Goal: Task Accomplishment & Management: Manage account settings

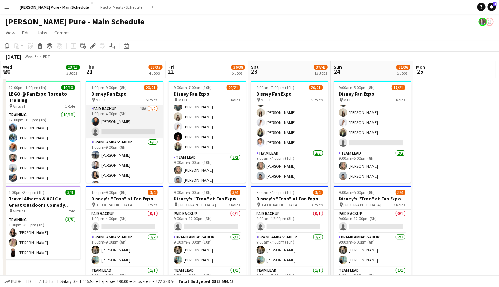
click at [108, 113] on app-card-role "Paid Backup 18A [DATE] 1:00pm-4:00pm (3h) [PERSON_NAME] single-neutral-actions" at bounding box center [124, 122] width 77 height 34
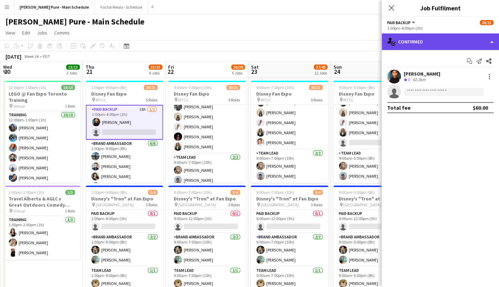
click at [411, 44] on div "single-neutral-actions-check-2 Confirmed" at bounding box center [440, 42] width 117 height 17
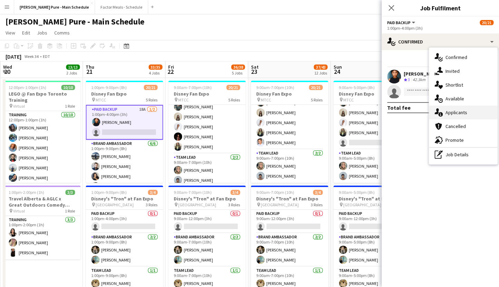
click at [465, 116] on div "single-neutral-actions-information Applicants" at bounding box center [463, 113] width 68 height 14
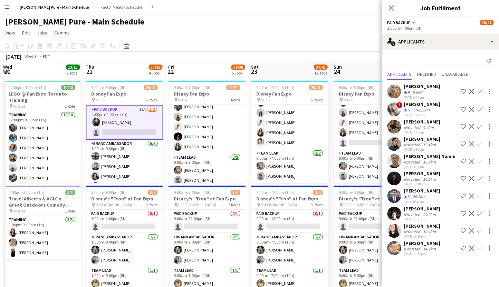
click at [414, 247] on div "[PERSON_NAME]" at bounding box center [422, 243] width 37 height 6
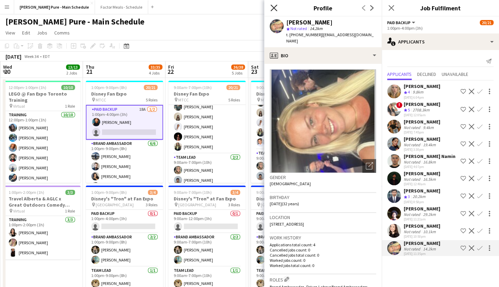
click at [275, 6] on icon "Close pop-in" at bounding box center [273, 7] width 7 height 7
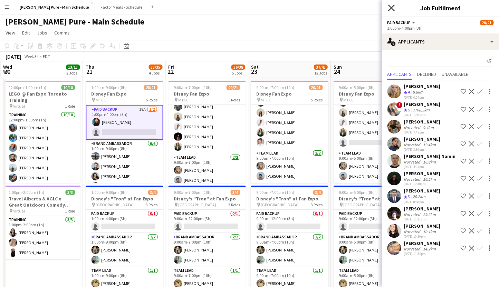
click at [392, 10] on icon "Close pop-in" at bounding box center [391, 7] width 7 height 7
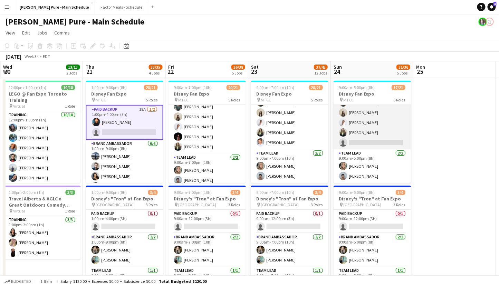
click at [359, 122] on app-card-role "Brand Ambassador 2I 20A [DATE] 9:00am-5:00pm (8h) [PERSON_NAME] [PERSON_NAME] […" at bounding box center [371, 118] width 77 height 64
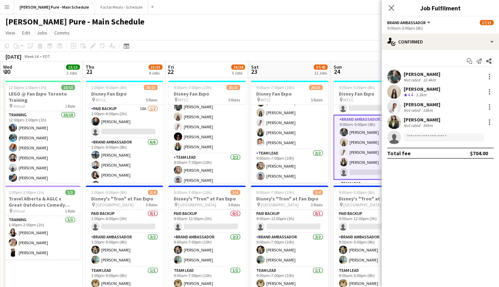
scroll to position [169, 0]
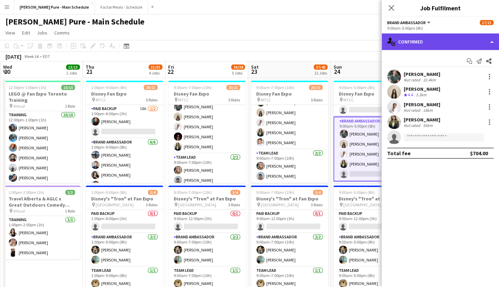
click at [423, 41] on div "single-neutral-actions-check-2 Confirmed" at bounding box center [440, 42] width 117 height 17
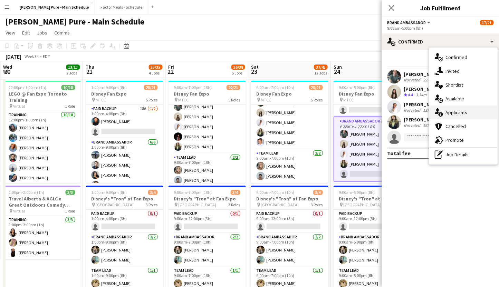
click at [450, 114] on div "single-neutral-actions-information Applicants" at bounding box center [463, 113] width 68 height 14
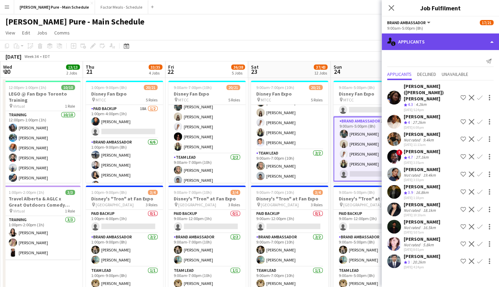
click at [411, 45] on div "single-neutral-actions-information Applicants" at bounding box center [440, 42] width 117 height 17
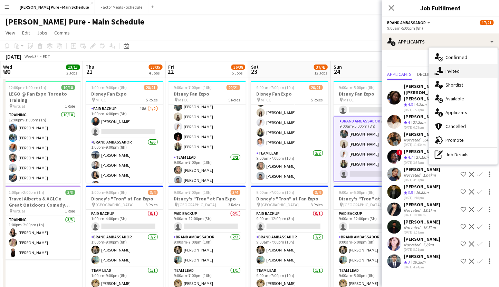
click at [441, 74] on icon "single-neutral-actions-share-1" at bounding box center [439, 71] width 8 height 8
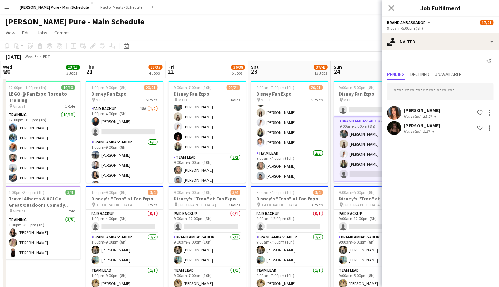
click at [404, 94] on input "text" at bounding box center [440, 91] width 106 height 17
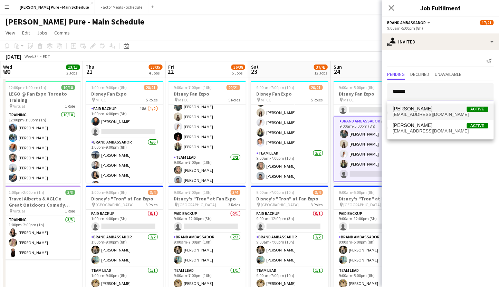
type input "******"
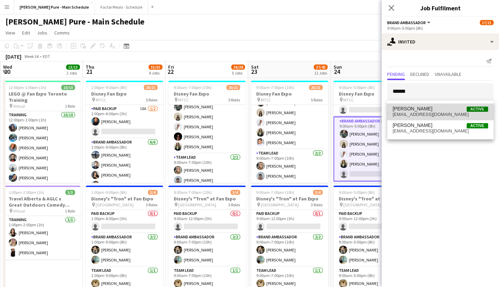
click at [420, 113] on span "[EMAIL_ADDRESS][DOMAIN_NAME]" at bounding box center [440, 115] width 95 height 6
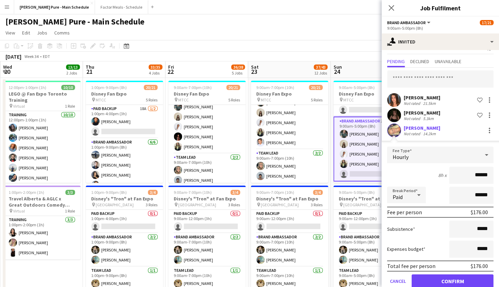
scroll to position [28, 0]
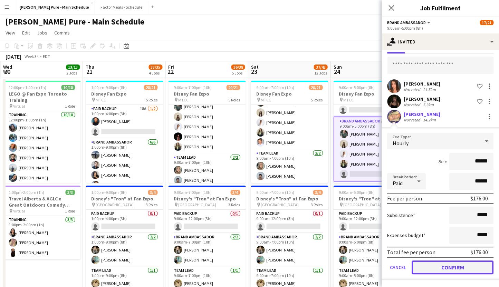
click at [428, 269] on button "Confirm" at bounding box center [453, 268] width 82 height 14
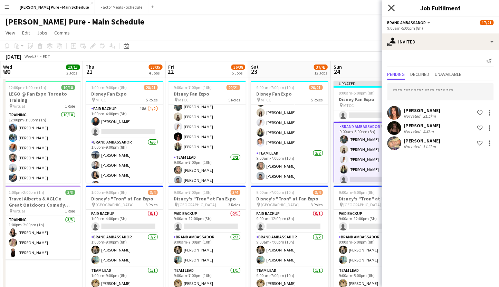
click at [390, 8] on icon "Close pop-in" at bounding box center [391, 7] width 7 height 7
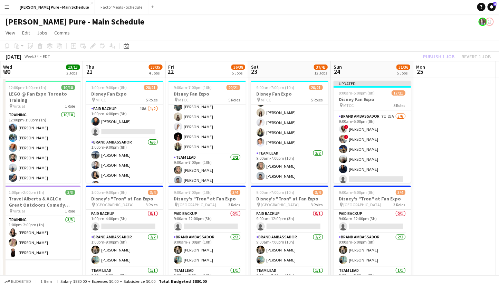
scroll to position [104, 0]
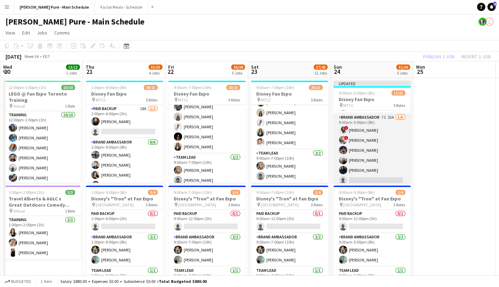
click at [355, 121] on app-card-role "Brand Ambassador 7I 23A [DATE] 9:00am-5:00pm (8h) ! [PERSON_NAME] ! [PERSON_NAM…" at bounding box center [371, 151] width 77 height 74
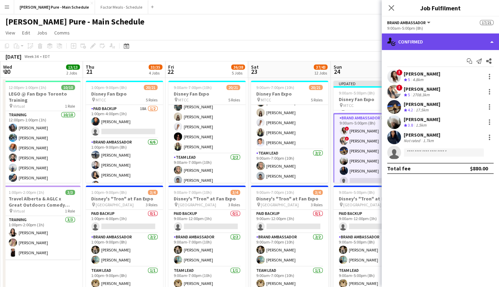
click at [445, 43] on div "single-neutral-actions-check-2 Confirmed" at bounding box center [440, 42] width 117 height 17
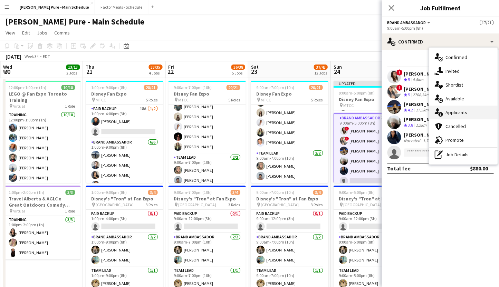
click at [459, 115] on div "single-neutral-actions-information Applicants" at bounding box center [463, 113] width 68 height 14
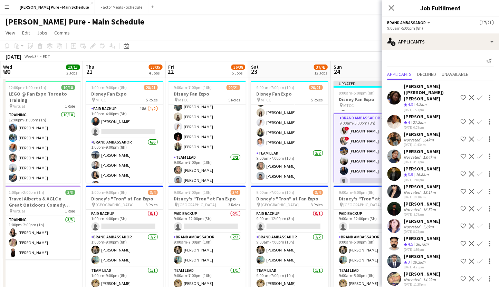
click at [479, 276] on app-icon "Confirm" at bounding box center [480, 279] width 6 height 6
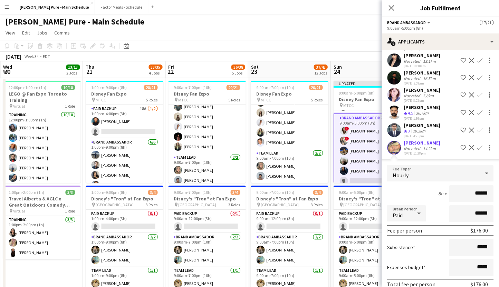
scroll to position [152, 0]
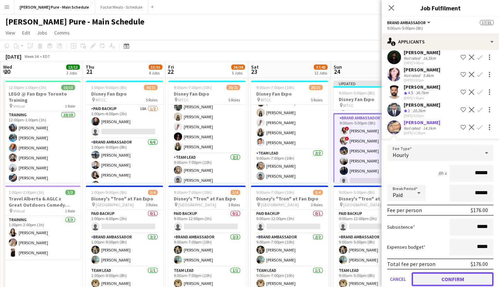
click at [432, 273] on button "Confirm" at bounding box center [453, 280] width 82 height 14
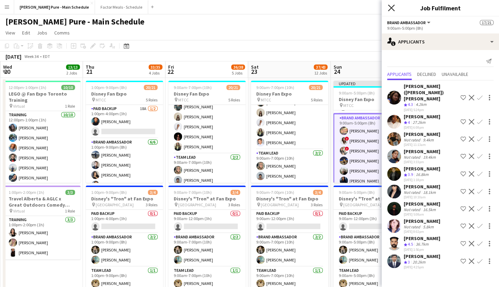
click at [390, 5] on icon "Close pop-in" at bounding box center [391, 7] width 7 height 7
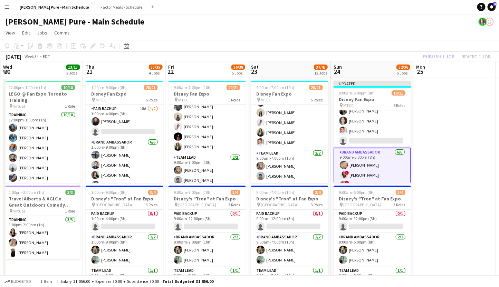
scroll to position [62, 0]
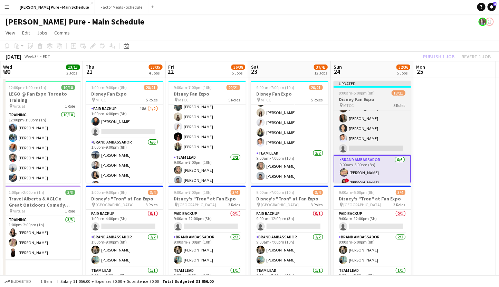
click at [357, 82] on div "Updated" at bounding box center [371, 84] width 77 height 6
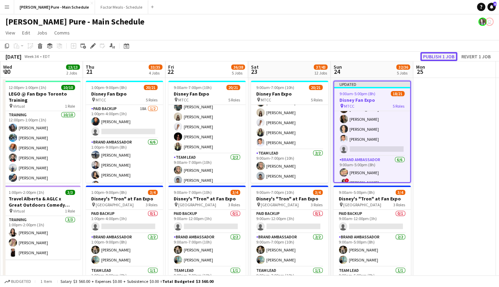
click at [431, 55] on button "Publish 1 job" at bounding box center [438, 56] width 37 height 9
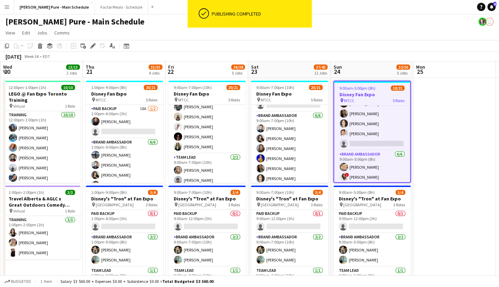
scroll to position [0, 0]
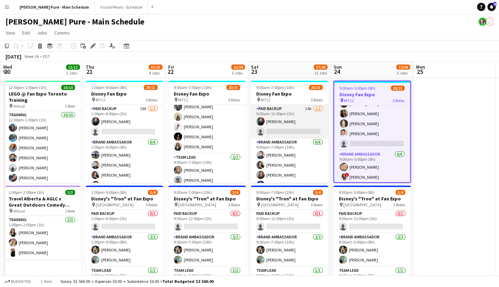
click at [276, 111] on app-card-role "Paid Backup 14A [DATE] 9:00am-12:00pm (3h) [PERSON_NAME] single-neutral-actions" at bounding box center [289, 122] width 77 height 34
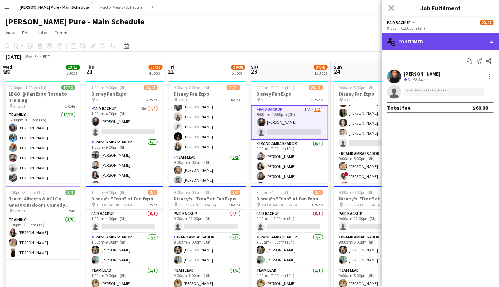
click at [416, 37] on div "single-neutral-actions-check-2 Confirmed" at bounding box center [440, 42] width 117 height 17
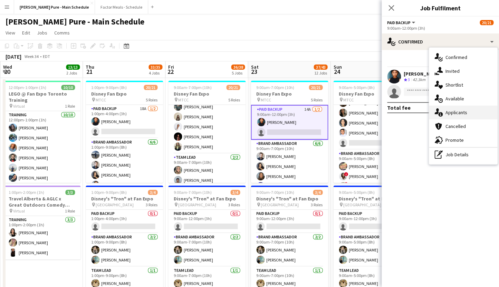
click at [453, 113] on div "single-neutral-actions-information Applicants" at bounding box center [463, 113] width 68 height 14
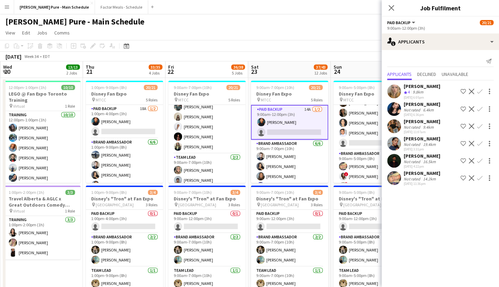
click at [480, 179] on app-icon "Confirm" at bounding box center [480, 178] width 6 height 6
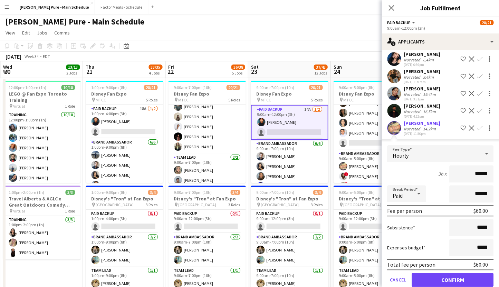
scroll to position [63, 0]
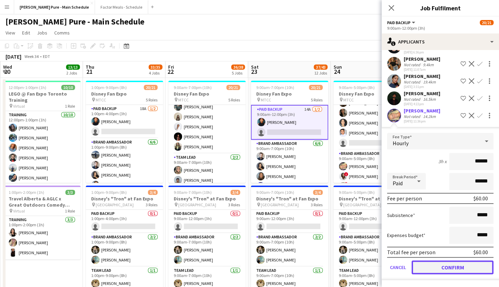
click at [441, 269] on button "Confirm" at bounding box center [453, 268] width 82 height 14
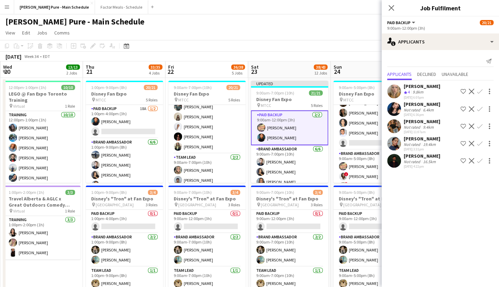
scroll to position [0, 0]
click at [389, 9] on icon "Close pop-in" at bounding box center [391, 7] width 7 height 7
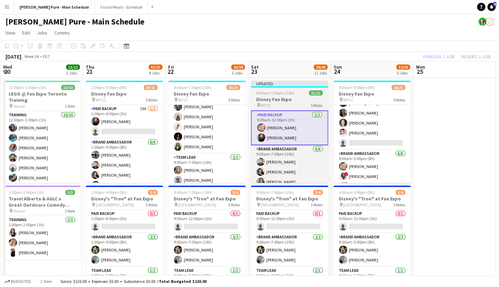
click at [270, 86] on div "Updated" at bounding box center [289, 84] width 77 height 6
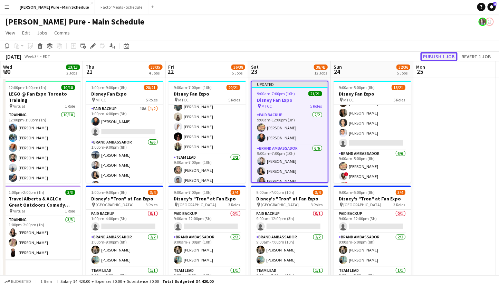
click at [429, 58] on button "Publish 1 job" at bounding box center [438, 56] width 37 height 9
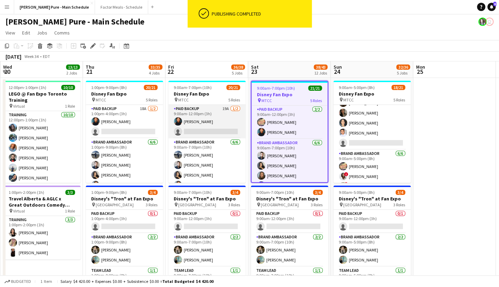
click at [192, 111] on app-card-role "Paid Backup 19A [DATE] 9:00am-12:00pm (3h) [PERSON_NAME] single-neutral-actions" at bounding box center [206, 122] width 77 height 34
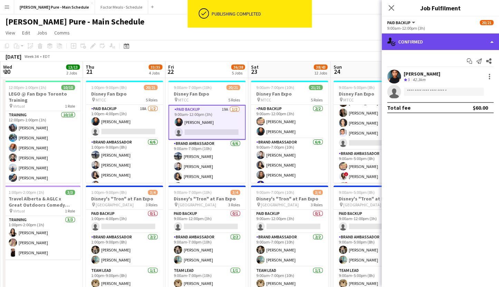
click at [418, 43] on div "single-neutral-actions-check-2 Confirmed" at bounding box center [440, 42] width 117 height 17
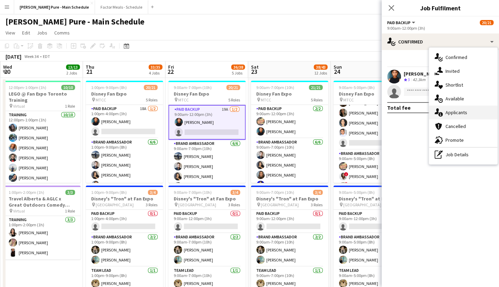
click at [449, 112] on div "single-neutral-actions-information Applicants" at bounding box center [463, 113] width 68 height 14
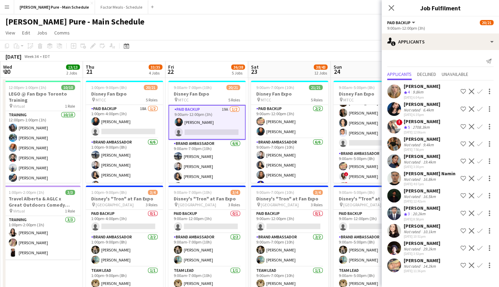
click at [479, 268] on app-icon "Confirm" at bounding box center [480, 266] width 6 height 6
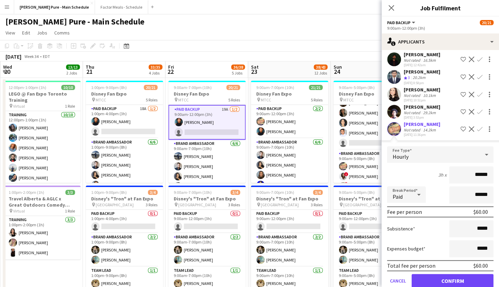
scroll to position [157, 0]
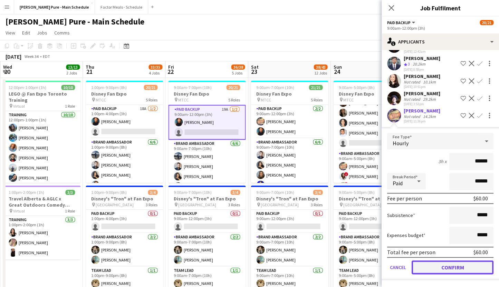
click at [428, 271] on button "Confirm" at bounding box center [453, 268] width 82 height 14
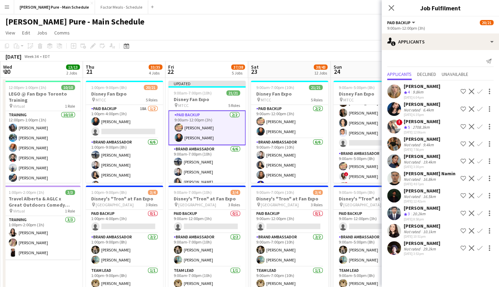
click at [391, 7] on icon "Close pop-in" at bounding box center [392, 8] width 6 height 6
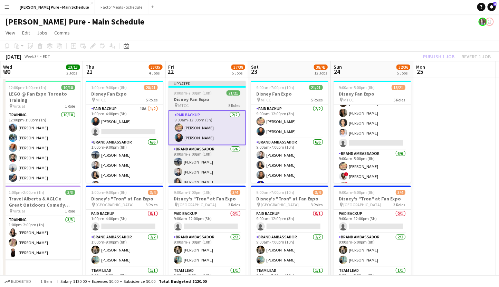
click at [223, 85] on div "Updated" at bounding box center [206, 84] width 77 height 6
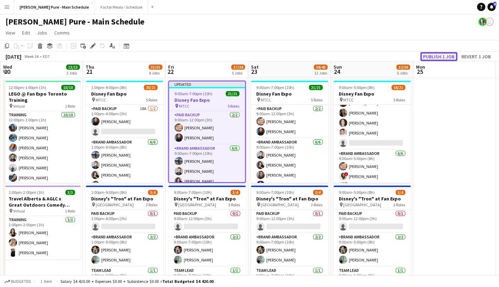
click at [439, 55] on button "Publish 1 job" at bounding box center [438, 56] width 37 height 9
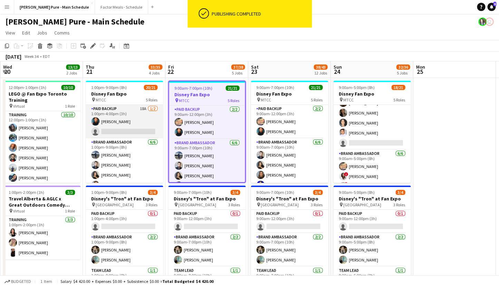
click at [112, 111] on app-card-role "Paid Backup 18A [DATE] 1:00pm-4:00pm (3h) [PERSON_NAME] single-neutral-actions" at bounding box center [124, 122] width 77 height 34
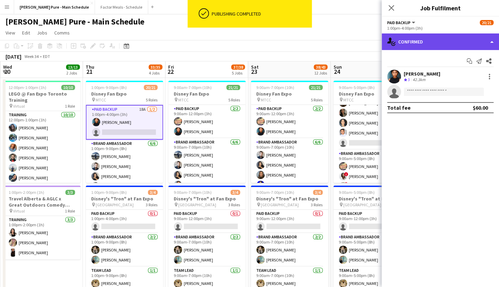
click at [413, 42] on div "single-neutral-actions-check-2 Confirmed" at bounding box center [440, 42] width 117 height 17
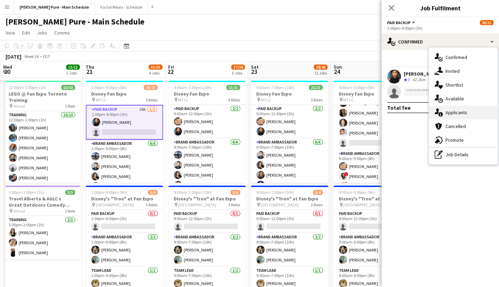
click at [459, 115] on div "single-neutral-actions-information Applicants" at bounding box center [463, 113] width 68 height 14
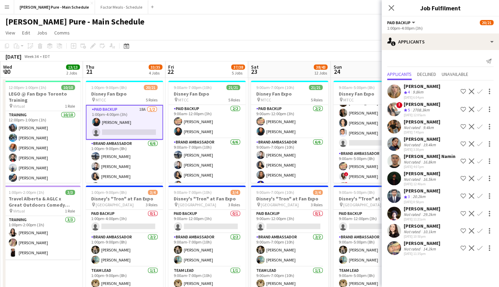
click at [480, 251] on app-icon "Confirm" at bounding box center [480, 249] width 6 height 6
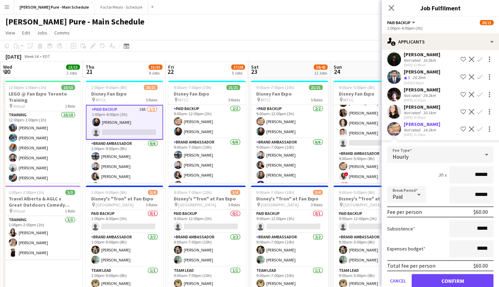
scroll to position [140, 0]
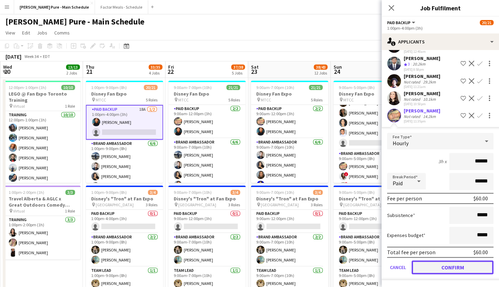
click at [434, 271] on button "Confirm" at bounding box center [453, 268] width 82 height 14
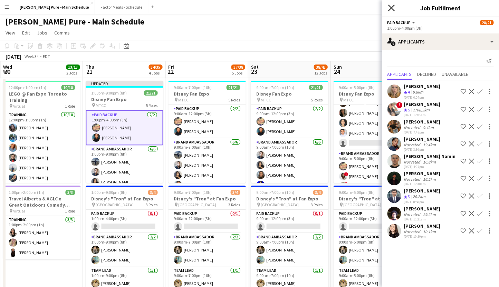
click at [389, 11] on icon at bounding box center [391, 7] width 7 height 7
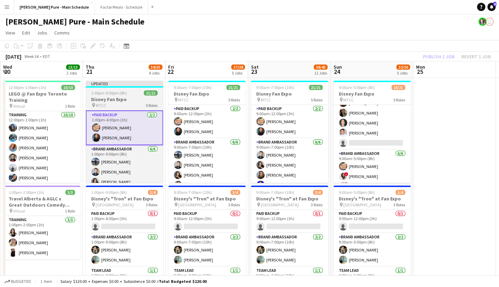
scroll to position [0, 330]
click at [126, 85] on div "Updated" at bounding box center [123, 84] width 77 height 6
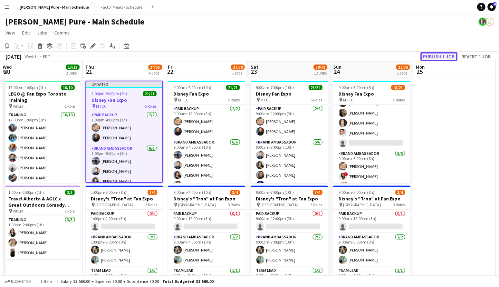
click at [440, 56] on button "Publish 1 job" at bounding box center [438, 56] width 37 height 9
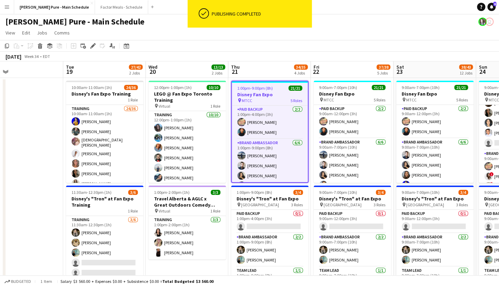
scroll to position [0, 181]
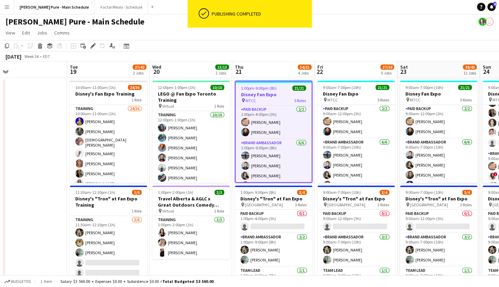
drag, startPoint x: 57, startPoint y: 213, endPoint x: 207, endPoint y: 201, distance: 150.1
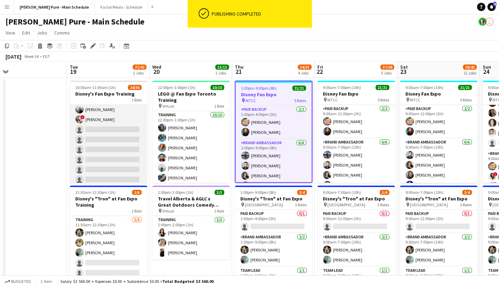
scroll to position [235, 0]
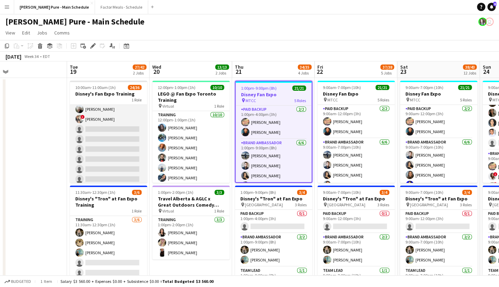
click at [94, 125] on app-card-role "Training 24/36 10:00am-11:00am (1h) [PERSON_NAME] [PERSON_NAME] [DEMOGRAPHIC_DA…" at bounding box center [108, 58] width 77 height 376
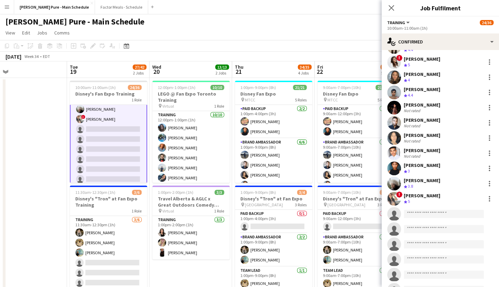
scroll to position [349, 0]
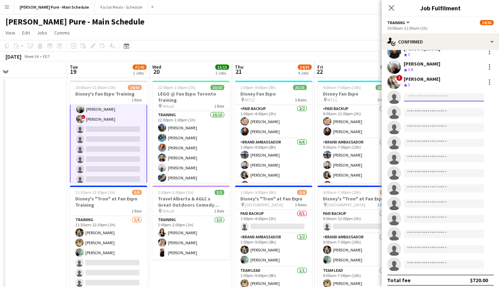
click at [415, 93] on input at bounding box center [444, 97] width 80 height 8
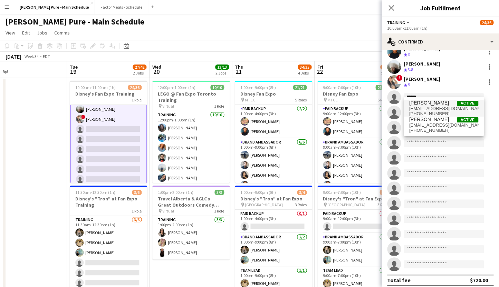
type input "******"
click at [439, 107] on span "[EMAIL_ADDRESS][DOMAIN_NAME]" at bounding box center [443, 109] width 69 height 6
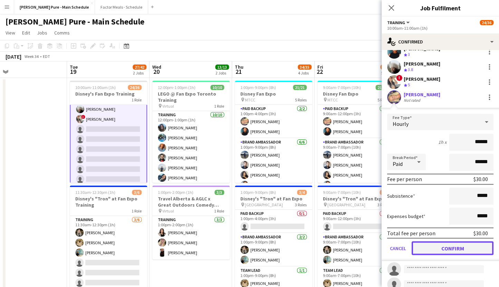
click at [423, 245] on button "Confirm" at bounding box center [453, 248] width 82 height 14
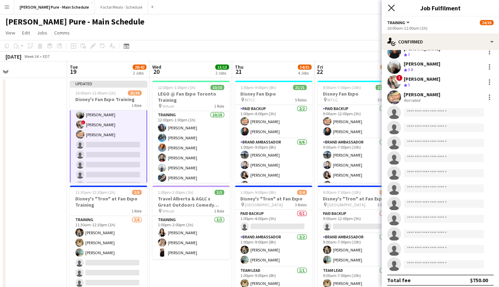
click at [389, 8] on icon "Close pop-in" at bounding box center [391, 7] width 7 height 7
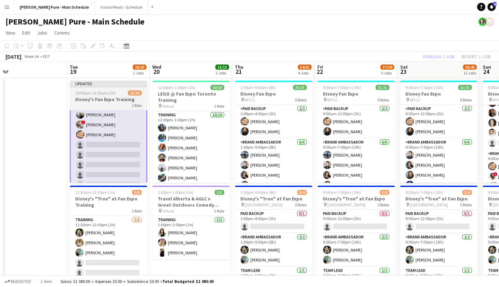
click at [107, 84] on div "Updated" at bounding box center [108, 84] width 77 height 6
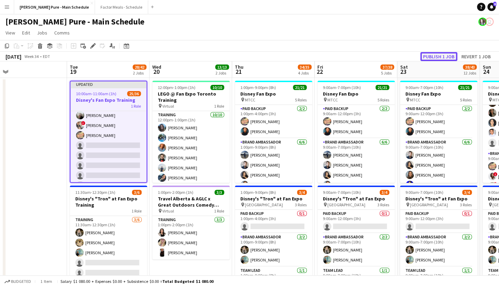
click at [448, 56] on button "Publish 1 job" at bounding box center [438, 56] width 37 height 9
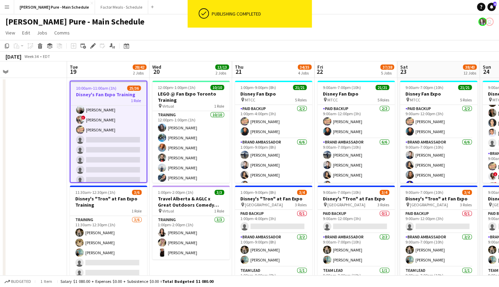
click at [8, 5] on app-icon "Menu" at bounding box center [7, 7] width 6 height 6
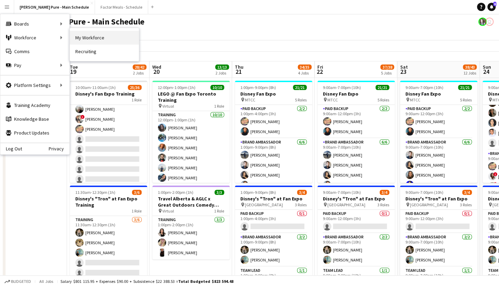
click at [107, 39] on link "My Workforce" at bounding box center [104, 38] width 69 height 14
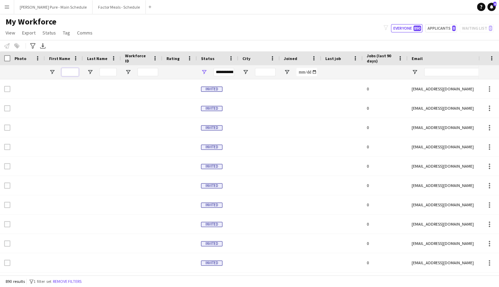
click at [66, 73] on input "First Name Filter Input" at bounding box center [69, 72] width 17 height 8
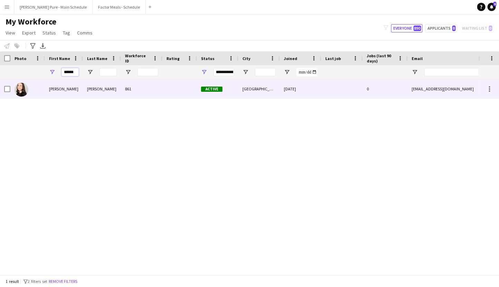
type input "******"
click at [69, 90] on div "[PERSON_NAME]" at bounding box center [64, 88] width 38 height 19
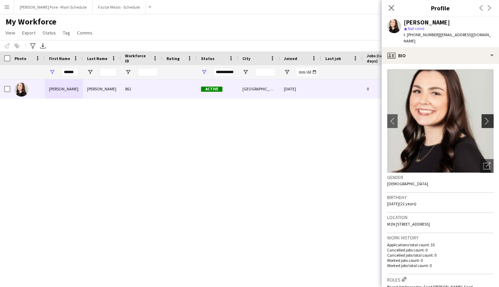
click at [488, 117] on app-icon "chevron-right" at bounding box center [488, 120] width 11 height 7
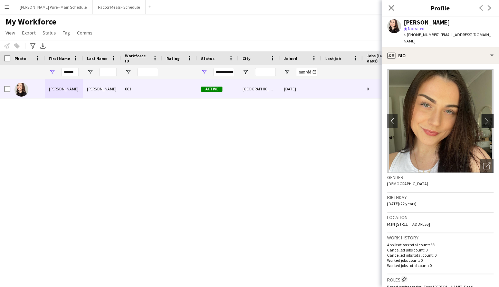
click at [485, 117] on app-icon "chevron-right" at bounding box center [488, 120] width 11 height 7
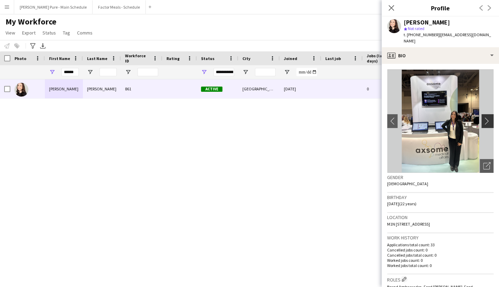
click at [485, 117] on app-icon "chevron-right" at bounding box center [488, 120] width 11 height 7
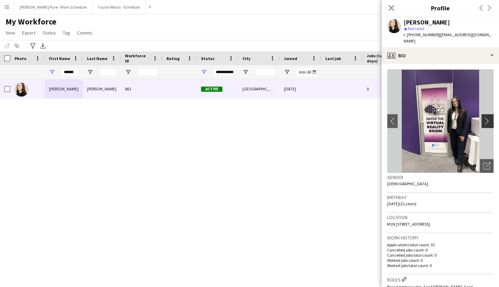
click at [485, 117] on app-icon "chevron-right" at bounding box center [488, 120] width 11 height 7
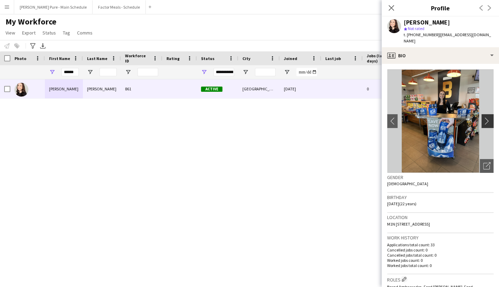
click at [485, 117] on app-icon "chevron-right" at bounding box center [488, 120] width 11 height 7
drag, startPoint x: 481, startPoint y: 23, endPoint x: 397, endPoint y: 24, distance: 84.3
click at [397, 24] on div "[PERSON_NAME] star Not rated t. [PHONE_NUMBER] | [EMAIL_ADDRESS][DOMAIN_NAME]" at bounding box center [440, 32] width 117 height 31
copy div "[PERSON_NAME]"
click at [391, 9] on icon at bounding box center [391, 7] width 7 height 7
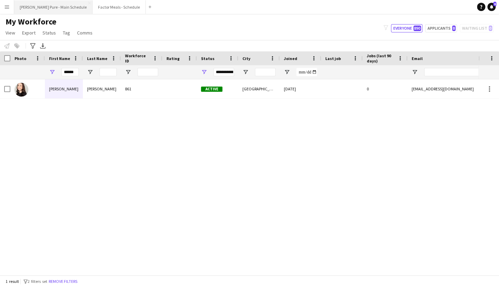
click at [46, 9] on button "[PERSON_NAME] Pure - Main Schedule Close" at bounding box center [53, 6] width 78 height 13
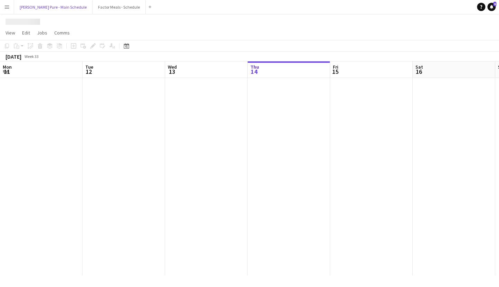
scroll to position [0, 165]
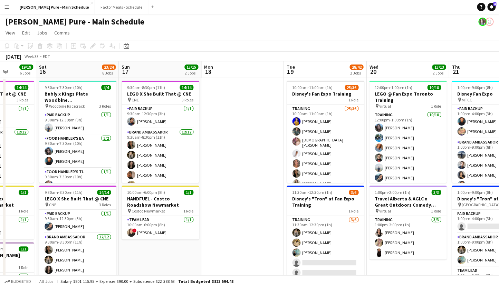
drag, startPoint x: 424, startPoint y: 125, endPoint x: 213, endPoint y: 108, distance: 212.1
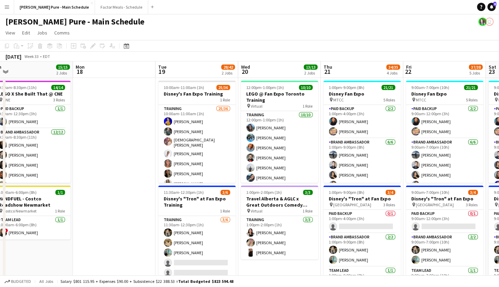
scroll to position [0, 340]
drag, startPoint x: 347, startPoint y: 109, endPoint x: 218, endPoint y: 93, distance: 130.2
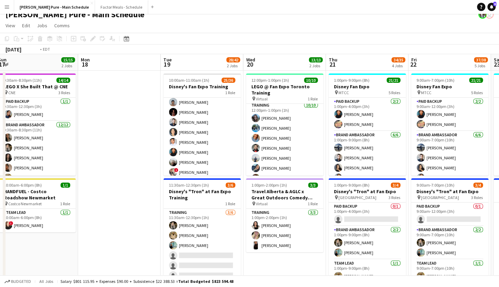
scroll to position [0, 344]
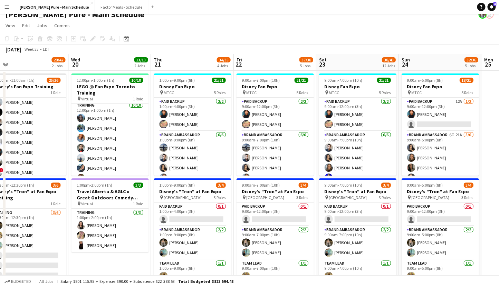
drag, startPoint x: 336, startPoint y: 113, endPoint x: 169, endPoint y: 93, distance: 168.7
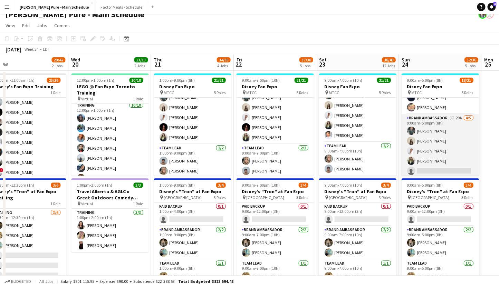
scroll to position [163, 0]
click at [419, 125] on app-card-role "Brand Ambassador 3I 20A [DATE] 9:00am-5:00pm (8h) [PERSON_NAME] [PERSON_NAME] […" at bounding box center [439, 148] width 77 height 64
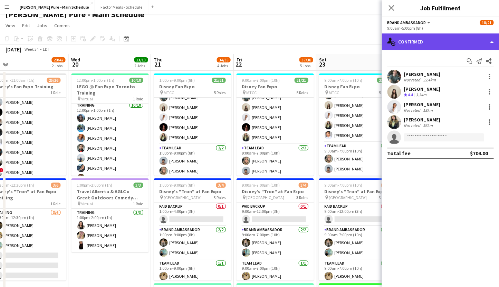
click at [436, 44] on div "single-neutral-actions-check-2 Confirmed" at bounding box center [440, 42] width 117 height 17
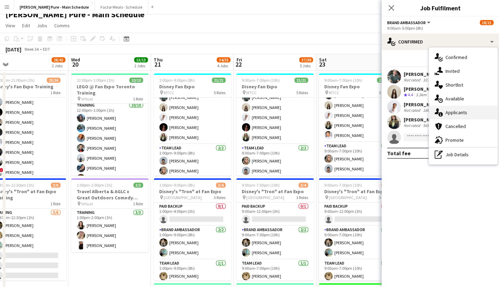
click at [453, 115] on div "single-neutral-actions-information Applicants" at bounding box center [463, 113] width 68 height 14
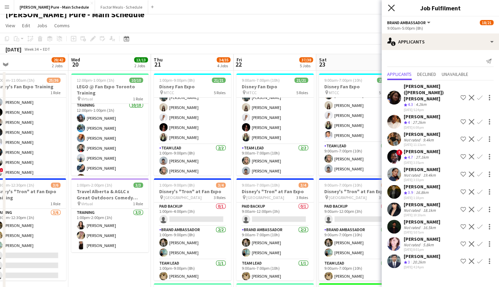
click at [391, 8] on icon at bounding box center [391, 7] width 7 height 7
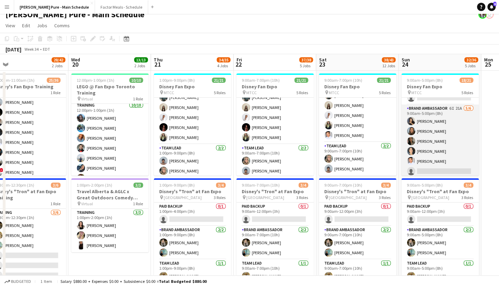
scroll to position [11, 0]
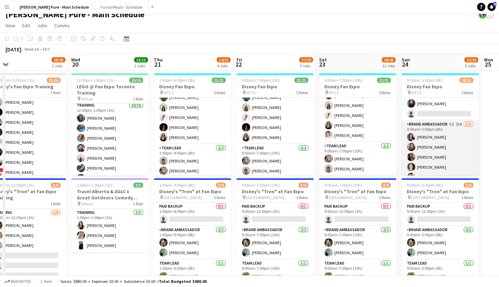
click at [423, 129] on app-card-role "Brand Ambassador 6I 21A [DATE] 9:00am-5:00pm (8h) [PERSON_NAME] [PERSON_NAME] […" at bounding box center [439, 158] width 77 height 74
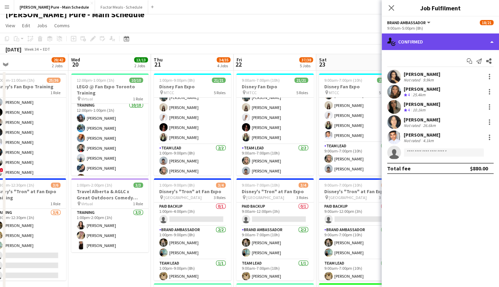
click at [455, 42] on div "single-neutral-actions-check-2 Confirmed" at bounding box center [440, 42] width 117 height 17
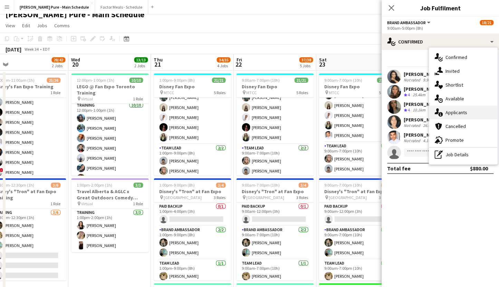
click at [454, 112] on div "single-neutral-actions-information Applicants" at bounding box center [463, 113] width 68 height 14
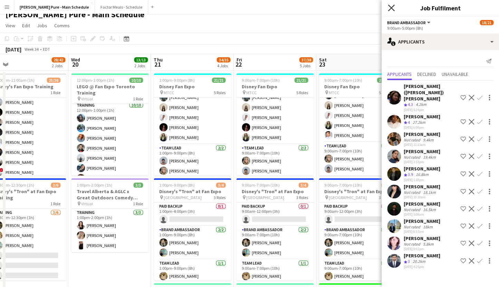
click at [390, 8] on icon "Close pop-in" at bounding box center [391, 7] width 7 height 7
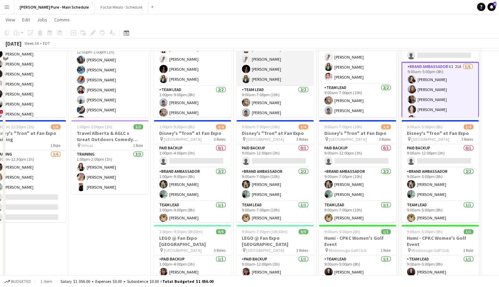
scroll to position [67, 0]
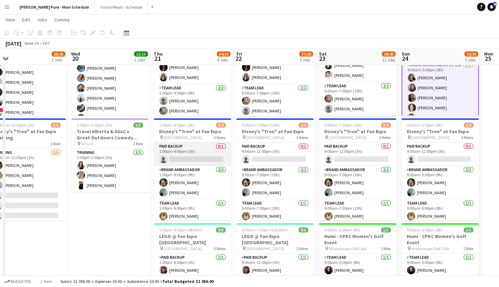
click at [197, 147] on app-card-role "Paid Backup 0/1 1:00pm-4:00pm (3h) single-neutral-actions" at bounding box center [192, 154] width 77 height 23
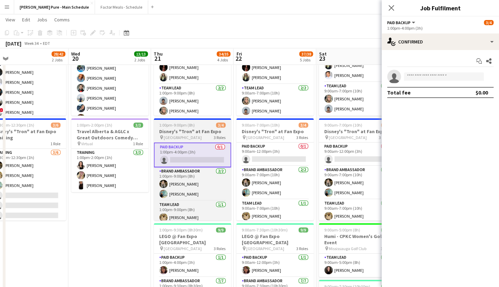
click at [183, 129] on h3 "Disney's "Tron" at Fan Expo" at bounding box center [192, 131] width 77 height 6
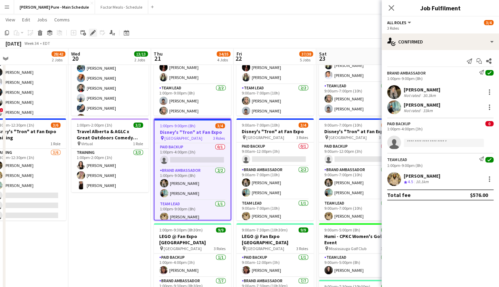
click at [92, 32] on icon "Edit" at bounding box center [93, 33] width 6 height 6
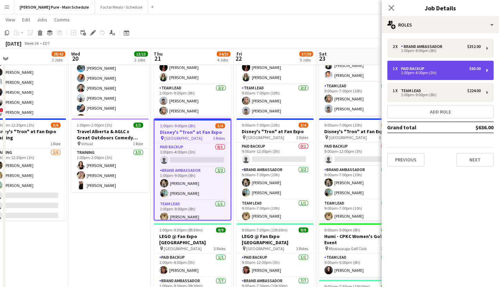
click at [419, 72] on div "1:00pm-4:00pm (3h)" at bounding box center [437, 72] width 88 height 3
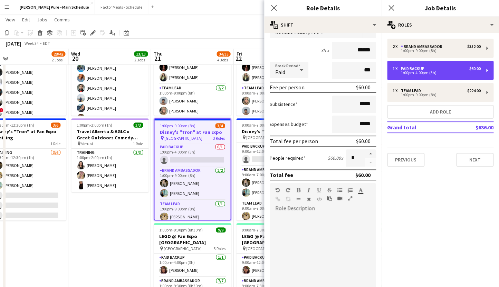
scroll to position [147, 0]
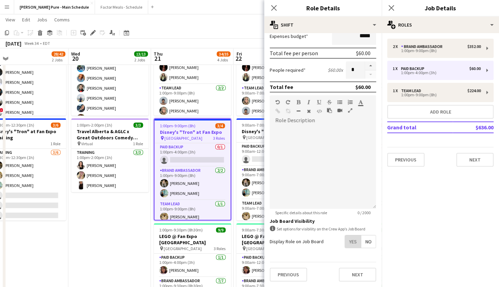
click at [352, 242] on span "Yes" at bounding box center [353, 242] width 16 height 12
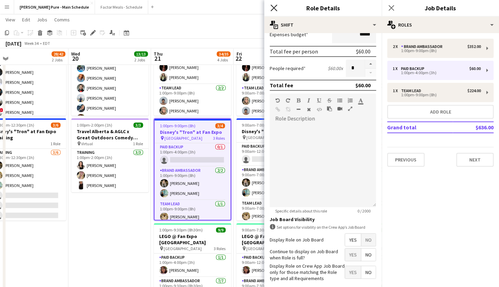
click at [273, 9] on icon at bounding box center [273, 7] width 7 height 7
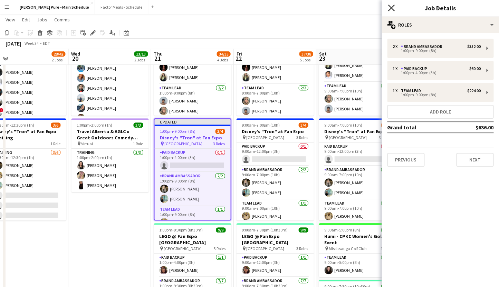
click at [390, 7] on icon "Close pop-in" at bounding box center [391, 7] width 7 height 7
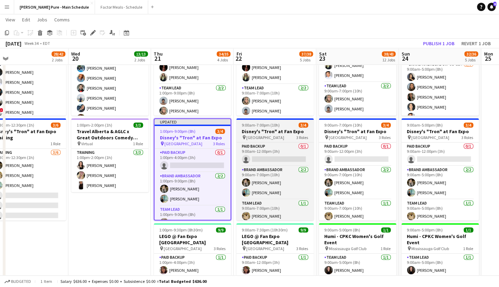
click at [257, 130] on h3 "Disney's "Tron" at Fan Expo" at bounding box center [274, 131] width 77 height 6
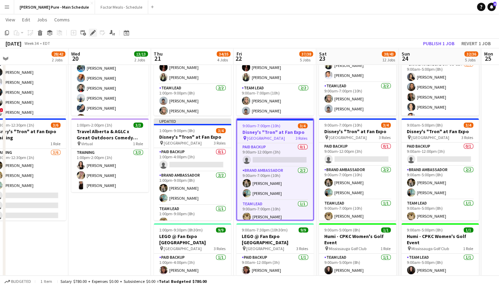
click at [92, 33] on icon at bounding box center [93, 33] width 4 height 4
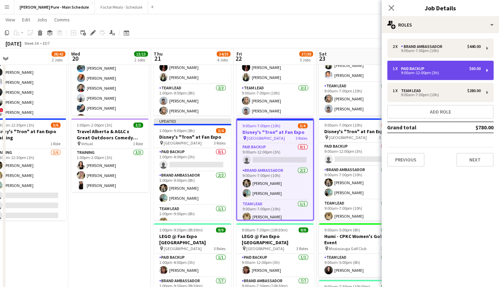
click at [420, 74] on div "9:00am-12:00pm (3h)" at bounding box center [437, 72] width 88 height 3
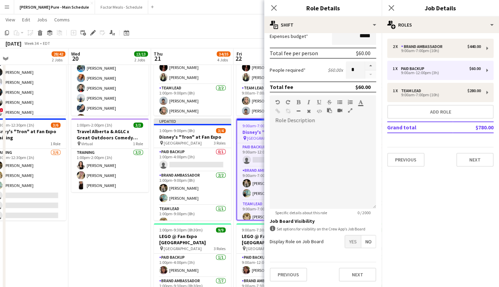
click at [352, 239] on span "Yes" at bounding box center [353, 242] width 16 height 12
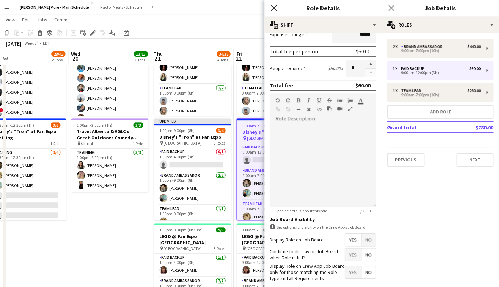
click at [274, 8] on icon at bounding box center [273, 7] width 7 height 7
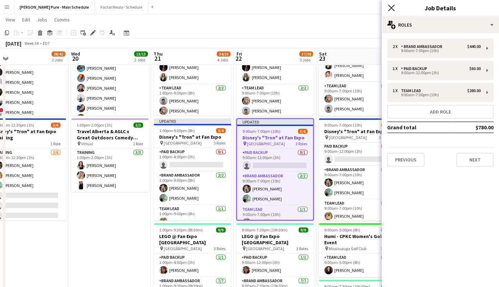
click at [390, 7] on icon "Close pop-in" at bounding box center [391, 7] width 7 height 7
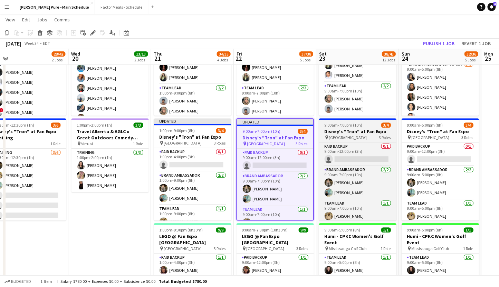
click at [346, 128] on h3 "Disney's "Tron" at Fan Expo" at bounding box center [357, 131] width 77 height 6
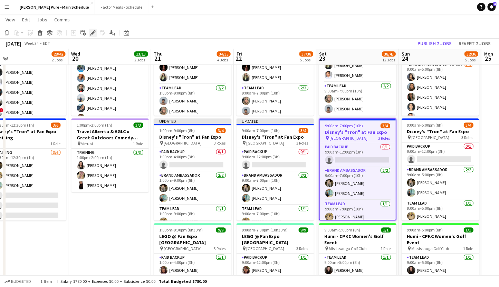
click at [91, 32] on icon "Edit" at bounding box center [93, 33] width 6 height 6
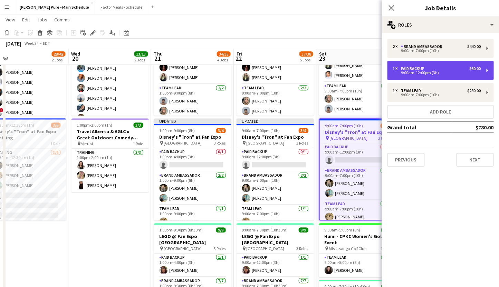
click at [414, 74] on div "9:00am-12:00pm (3h)" at bounding box center [437, 72] width 88 height 3
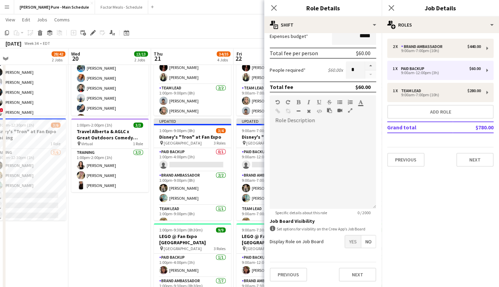
click at [351, 241] on span "Yes" at bounding box center [353, 242] width 16 height 12
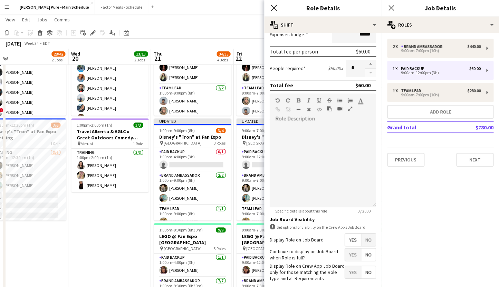
click at [274, 8] on icon at bounding box center [273, 7] width 7 height 7
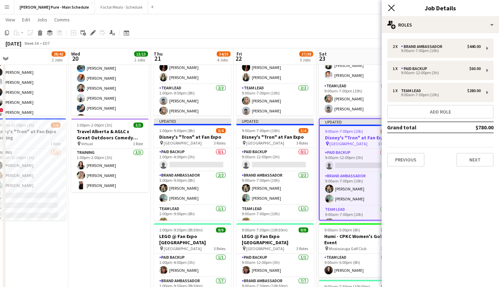
click at [389, 6] on icon at bounding box center [391, 7] width 7 height 7
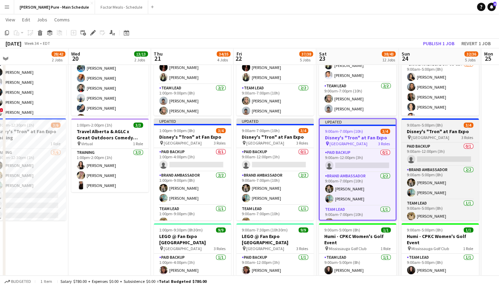
click at [418, 132] on h3 "Disney's "Tron" at Fan Expo" at bounding box center [439, 131] width 77 height 6
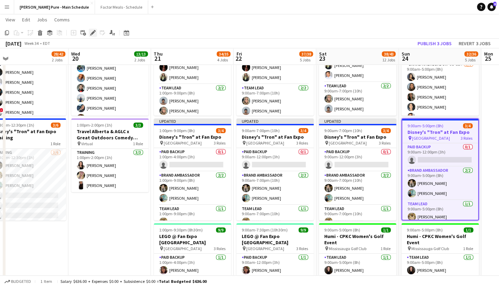
click at [94, 33] on icon "Edit" at bounding box center [93, 33] width 6 height 6
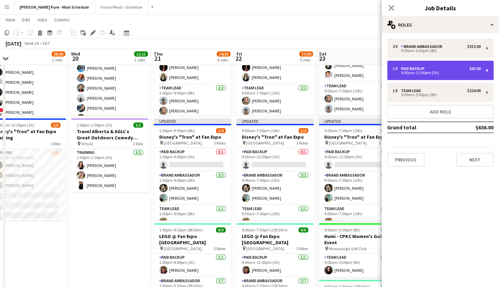
click at [411, 76] on div "1 x Paid Backup $60.00 9:00am-12:00pm (3h)" at bounding box center [440, 70] width 106 height 19
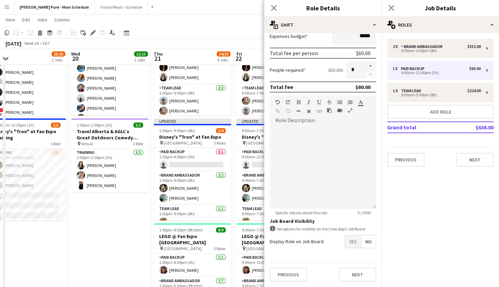
click at [352, 244] on span "Yes" at bounding box center [353, 242] width 16 height 12
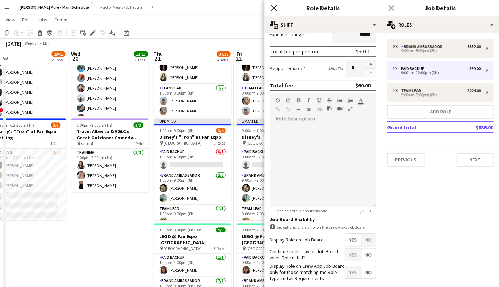
click at [273, 8] on icon at bounding box center [273, 7] width 7 height 7
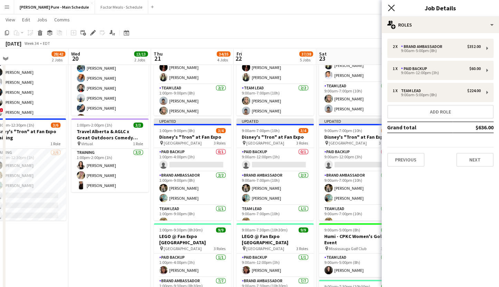
click at [392, 5] on icon "Close pop-in" at bounding box center [391, 7] width 7 height 7
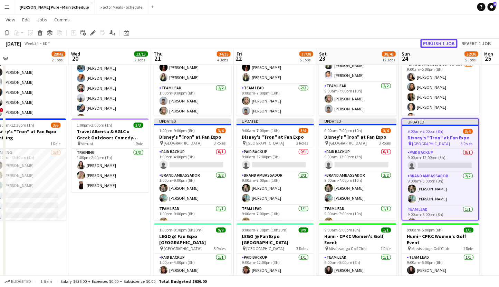
click at [440, 43] on button "Publish 1 job" at bounding box center [438, 43] width 37 height 9
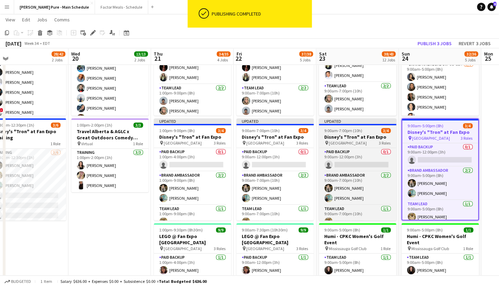
click at [351, 123] on div "Updated" at bounding box center [357, 121] width 77 height 6
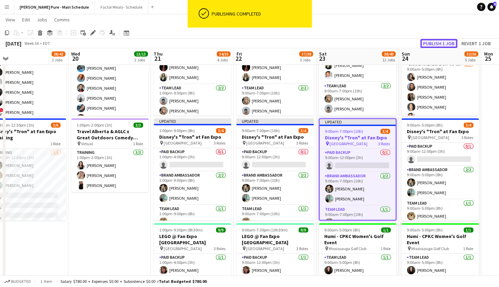
click at [433, 43] on button "Publish 1 job" at bounding box center [438, 43] width 37 height 9
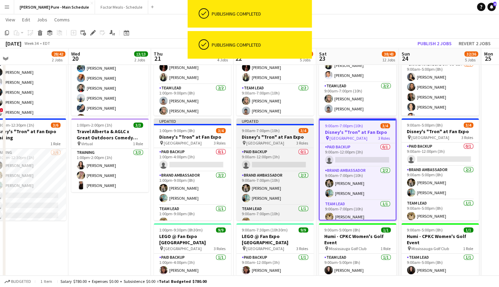
click at [276, 122] on div "Updated" at bounding box center [274, 121] width 77 height 6
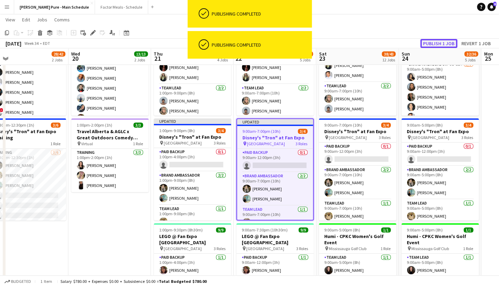
click at [441, 41] on button "Publish 1 job" at bounding box center [438, 43] width 37 height 9
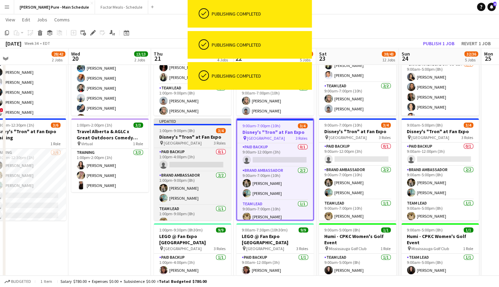
click at [205, 123] on div "Updated" at bounding box center [192, 121] width 77 height 6
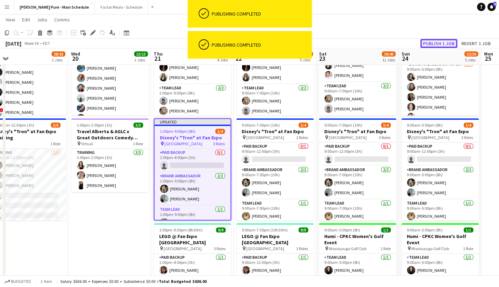
click at [436, 44] on button "Publish 1 job" at bounding box center [438, 43] width 37 height 9
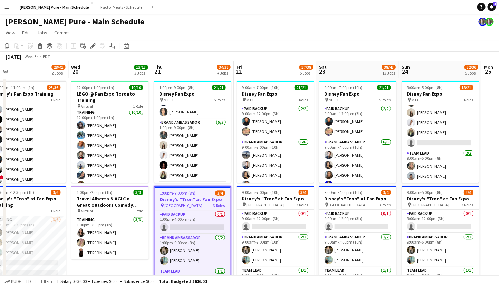
scroll to position [200, 0]
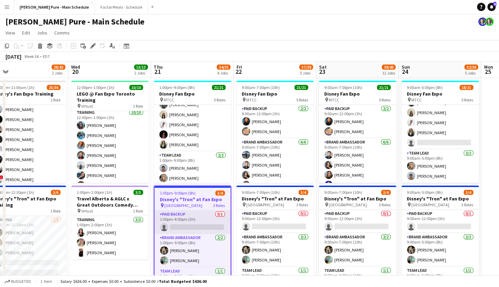
click at [176, 219] on app-card-role "Paid Backup 0/1 1:00pm-4:00pm (3h) single-neutral-actions" at bounding box center [192, 222] width 76 height 23
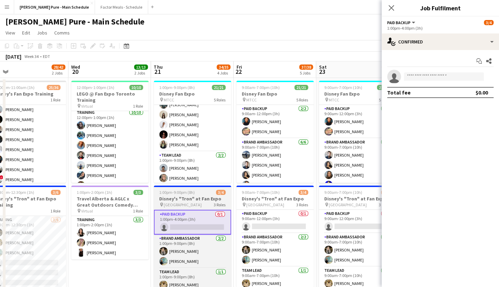
click at [173, 192] on span "1:00pm-9:00pm (8h)" at bounding box center [177, 192] width 36 height 5
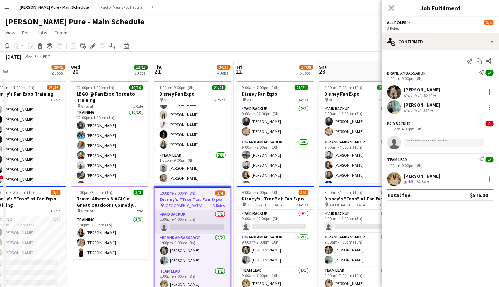
click at [168, 215] on app-card-role "Paid Backup 0/1 1:00pm-4:00pm (3h) single-neutral-actions" at bounding box center [192, 222] width 76 height 23
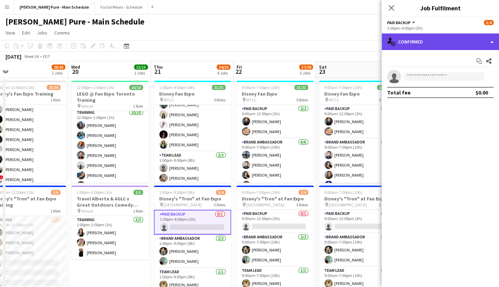
click at [444, 42] on div "single-neutral-actions-check-2 Confirmed" at bounding box center [440, 42] width 117 height 17
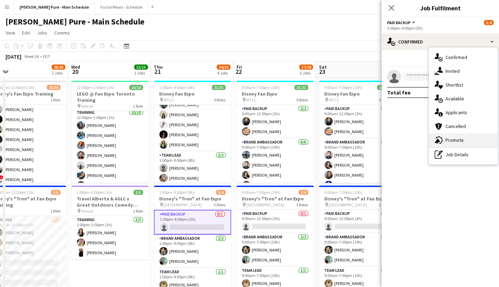
click at [454, 144] on div "advertising-megaphone Promote" at bounding box center [463, 140] width 68 height 14
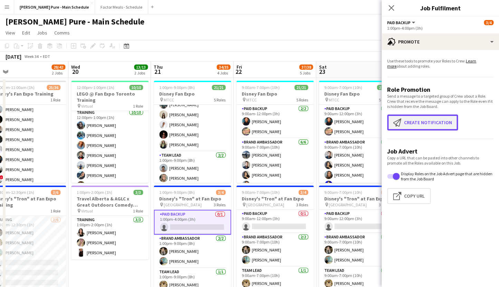
click at [424, 123] on button "Create notification Create notification" at bounding box center [422, 123] width 71 height 16
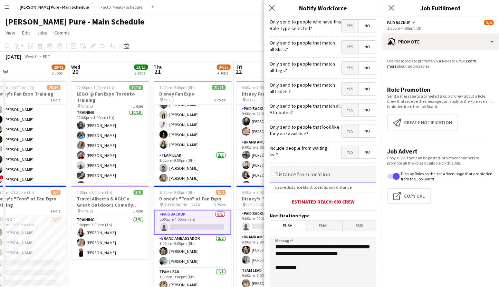
click at [304, 177] on input at bounding box center [323, 174] width 106 height 17
type input "*****"
click at [320, 229] on span "Email" at bounding box center [324, 226] width 37 height 10
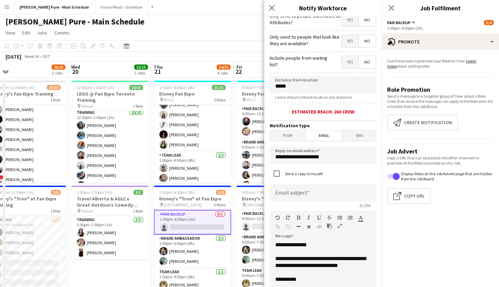
scroll to position [106, 0]
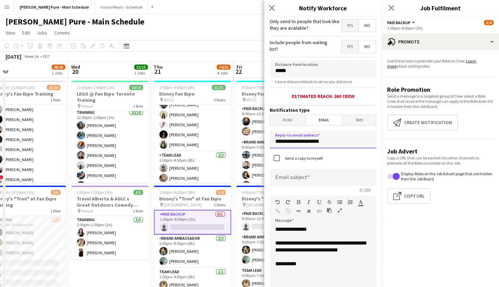
drag, startPoint x: 330, startPoint y: 142, endPoint x: 252, endPoint y: 139, distance: 77.4
click at [270, 139] on input "**********" at bounding box center [323, 139] width 106 height 17
type input "**********"
click at [286, 180] on input at bounding box center [323, 177] width 106 height 17
type input "*"
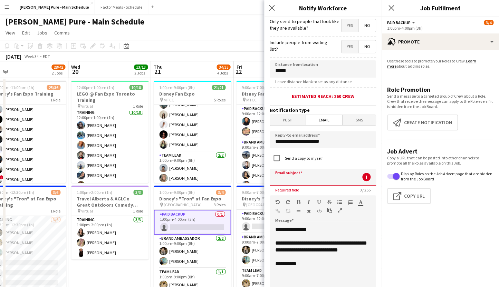
type input "*"
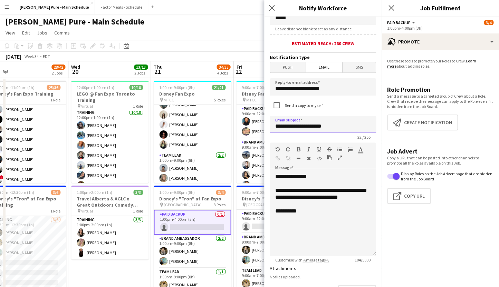
scroll to position [163, 0]
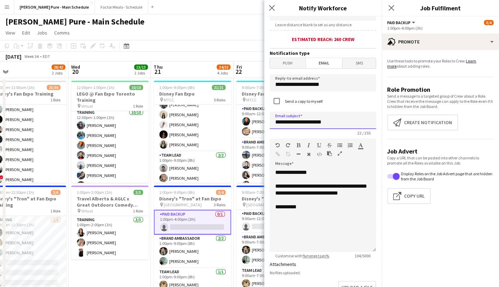
type input "**********"
click at [302, 230] on div "**********" at bounding box center [323, 210] width 106 height 83
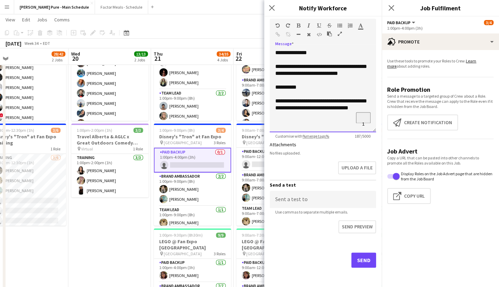
scroll to position [281, 0]
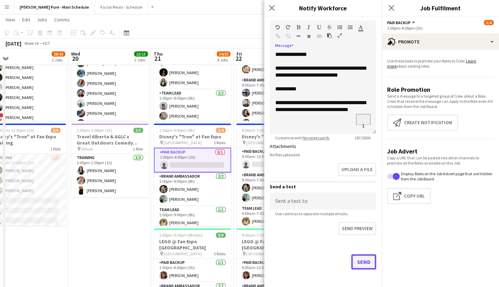
click at [361, 261] on button "Send" at bounding box center [363, 262] width 25 height 15
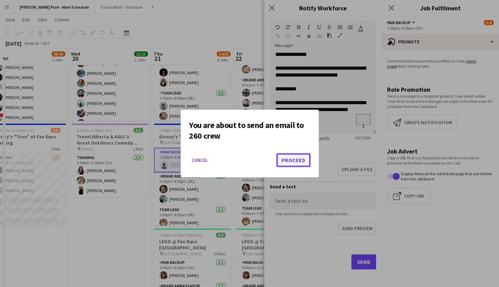
click at [298, 158] on button "Proceed" at bounding box center [293, 160] width 34 height 14
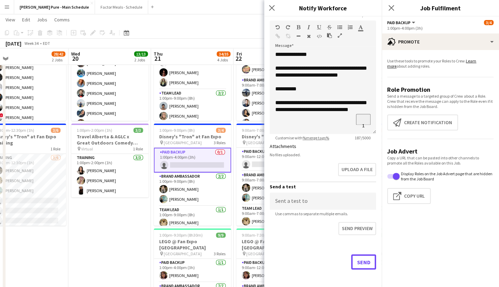
scroll to position [0, 0]
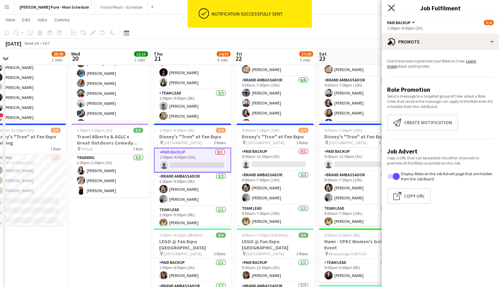
click at [391, 9] on icon at bounding box center [391, 7] width 7 height 7
